Goal: Task Accomplishment & Management: Use online tool/utility

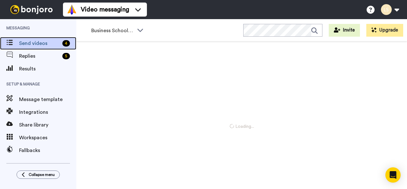
click at [36, 41] on span "Send videos" at bounding box center [39, 43] width 41 height 8
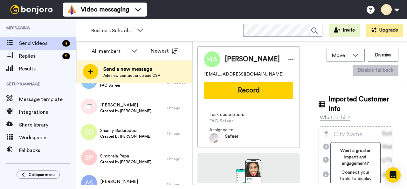
scroll to position [228, 0]
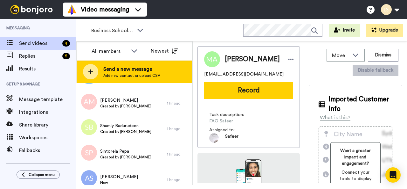
click at [121, 67] on span "Send a new message" at bounding box center [131, 69] width 57 height 8
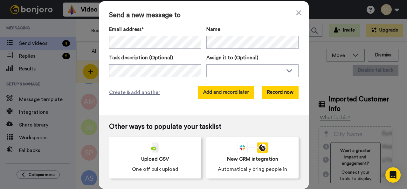
click at [223, 92] on button "Add and record later" at bounding box center [226, 92] width 56 height 13
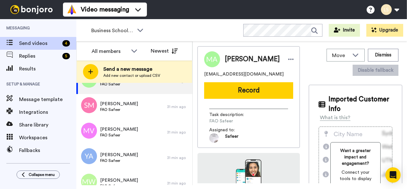
scroll to position [0, 0]
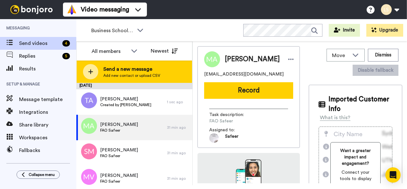
click at [95, 71] on div at bounding box center [90, 71] width 15 height 15
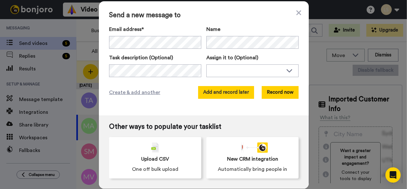
click at [241, 92] on button "Add and record later" at bounding box center [226, 92] width 56 height 13
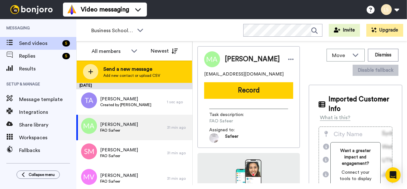
click at [90, 70] on icon at bounding box center [90, 71] width 5 height 5
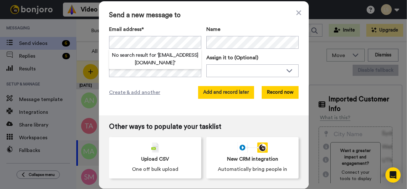
click at [232, 92] on button "Add and record later" at bounding box center [226, 92] width 56 height 13
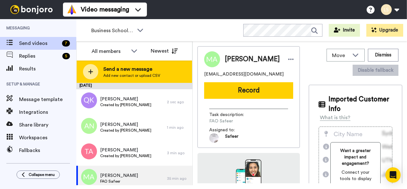
click at [95, 72] on div at bounding box center [90, 71] width 15 height 15
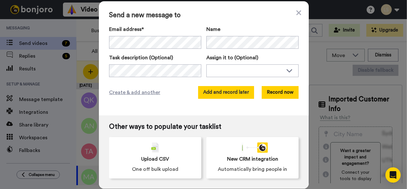
click at [234, 92] on button "Add and record later" at bounding box center [226, 92] width 56 height 13
